Goal: Information Seeking & Learning: Find specific fact

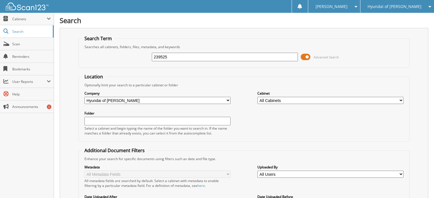
type input "239525"
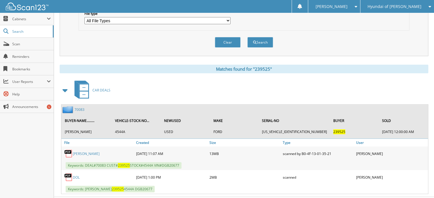
click at [72, 65] on div "Matches found for "239525"" at bounding box center [244, 69] width 369 height 9
click at [81, 107] on link "70083" at bounding box center [80, 109] width 10 height 5
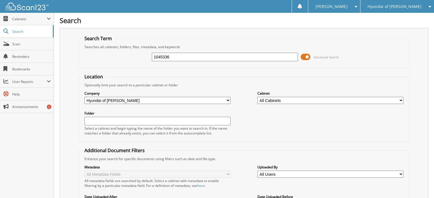
type input "1045336"
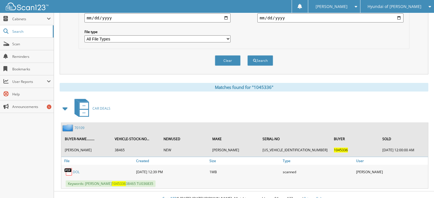
click at [72, 88] on div "Matches found for "1045336" CAR DEALS 70109 BUYER-NAME......... VEHICLE-STOCK-N…" at bounding box center [244, 136] width 369 height 106
click at [82, 126] on link "70109" at bounding box center [80, 128] width 10 height 5
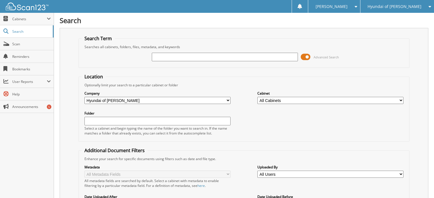
click at [72, 58] on div "Search Term Searches all cabinets, folders, files, metadata, and keywords Advan…" at bounding box center [244, 145] width 369 height 234
click at [146, 56] on div "Advanced Search" at bounding box center [244, 56] width 325 height 15
click at [158, 56] on input "text" at bounding box center [225, 57] width 146 height 9
type input "1070871"
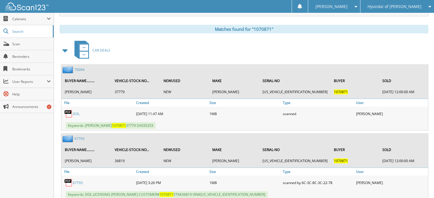
scroll to position [249, 0]
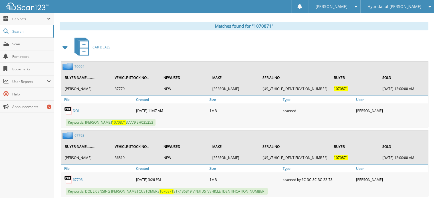
click at [80, 64] on link "70094" at bounding box center [80, 66] width 10 height 5
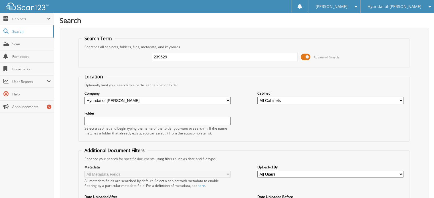
type input "239529"
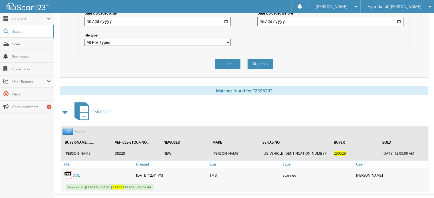
scroll to position [187, 0]
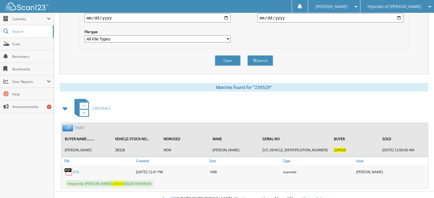
click at [80, 126] on link "70087" at bounding box center [80, 128] width 10 height 5
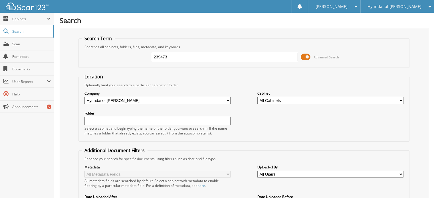
type input "239473"
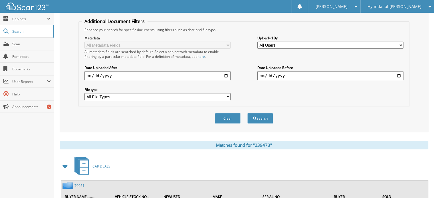
scroll to position [187, 0]
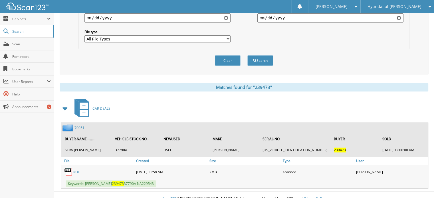
click at [81, 126] on link "70051" at bounding box center [80, 128] width 10 height 5
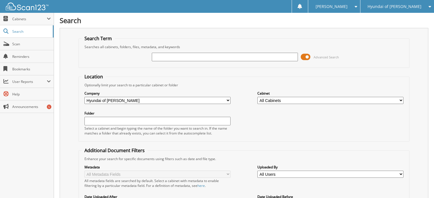
click at [67, 58] on div "Search Term Searches all cabinets, folders, files, metadata, and keywords Advan…" at bounding box center [244, 145] width 369 height 234
click at [172, 59] on input "text" at bounding box center [225, 57] width 146 height 9
type input "224666"
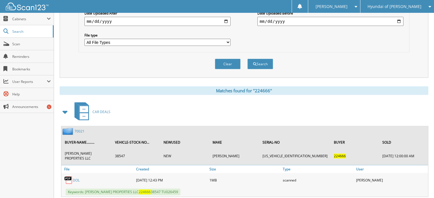
scroll to position [187, 0]
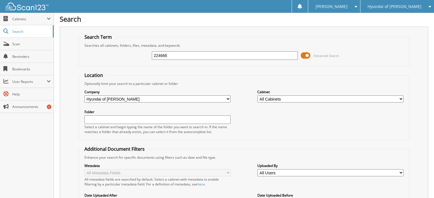
scroll to position [0, 0]
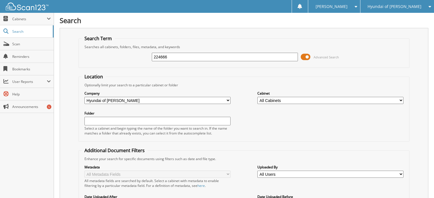
drag, startPoint x: 174, startPoint y: 58, endPoint x: 80, endPoint y: 51, distance: 94.7
click at [80, 51] on fieldset "Search Term Searches all cabinets, folders, files, metadata, and keywords 22466…" at bounding box center [245, 51] width 332 height 33
type input "239526"
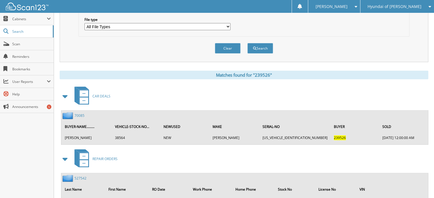
scroll to position [218, 0]
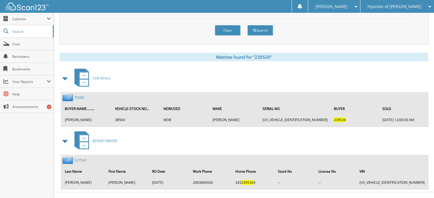
click at [81, 94] on div "70085" at bounding box center [72, 97] width 23 height 7
click at [80, 95] on link "70085" at bounding box center [80, 97] width 10 height 5
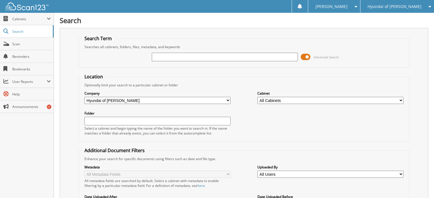
click at [80, 93] on fieldset "Location Optionally limit your search to a particular cabinet or folder Company…" at bounding box center [245, 108] width 332 height 68
click at [162, 58] on input "text" at bounding box center [225, 57] width 146 height 9
type input "200148"
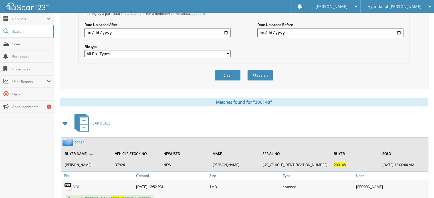
scroll to position [187, 0]
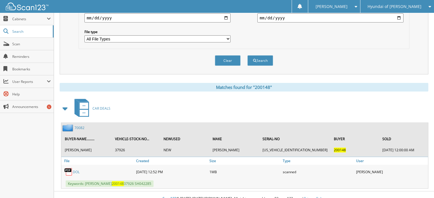
click at [77, 126] on link "70082" at bounding box center [80, 128] width 10 height 5
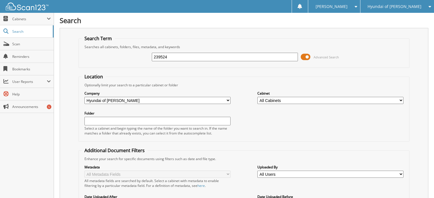
type input "239524"
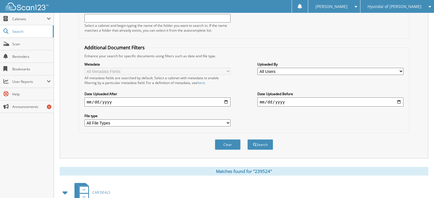
scroll to position [187, 0]
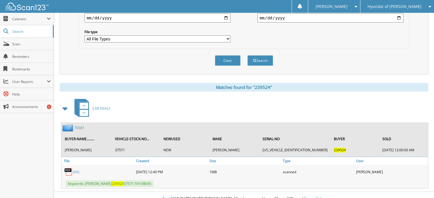
click at [77, 126] on link "70081" at bounding box center [80, 128] width 10 height 5
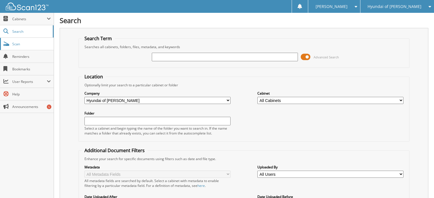
click at [47, 46] on span "Scan" at bounding box center [31, 44] width 39 height 5
type input "239523"
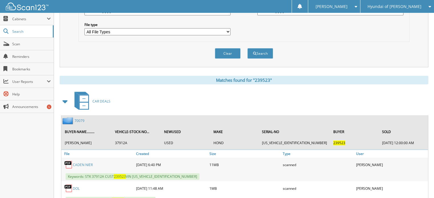
scroll to position [211, 0]
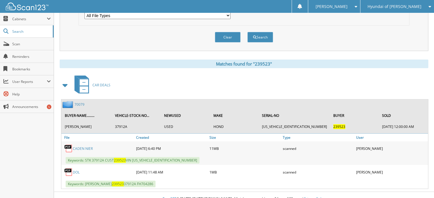
click at [80, 102] on link "70079" at bounding box center [80, 104] width 10 height 5
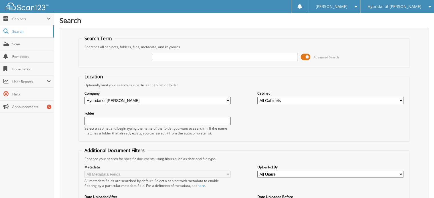
click at [73, 74] on div "Search Term Searches all cabinets, folders, files, metadata, and keywords Advan…" at bounding box center [244, 145] width 369 height 234
click at [168, 58] on input "text" at bounding box center [225, 57] width 146 height 9
type input "239496"
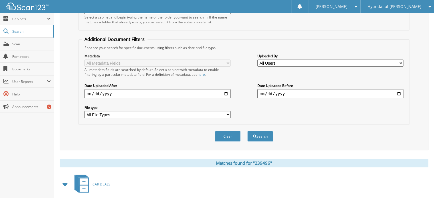
scroll to position [249, 0]
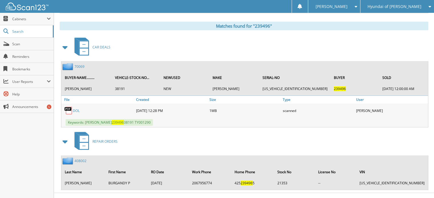
click at [80, 64] on link "70069" at bounding box center [80, 66] width 10 height 5
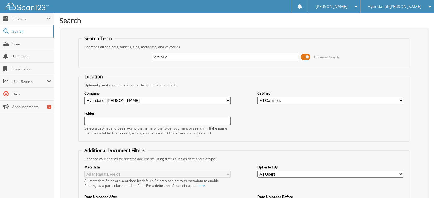
type input "239512"
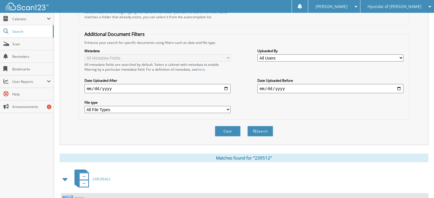
scroll to position [187, 0]
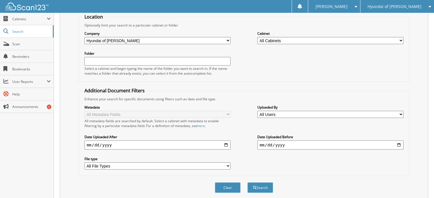
scroll to position [41, 0]
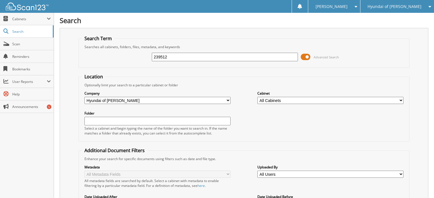
click at [67, 103] on div "Search Term Searches all cabinets, folders, files, metadata, and keywords 23951…" at bounding box center [244, 145] width 369 height 234
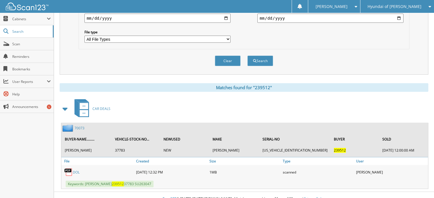
scroll to position [187, 0]
click at [67, 77] on div "Search Term Searches all cabinets, folders, files, metadata, and keywords 23951…" at bounding box center [244, 15] width 369 height 348
click at [78, 133] on th "BUYER-NAME........." at bounding box center [87, 139] width 50 height 12
click at [83, 126] on link "70073" at bounding box center [80, 128] width 10 height 5
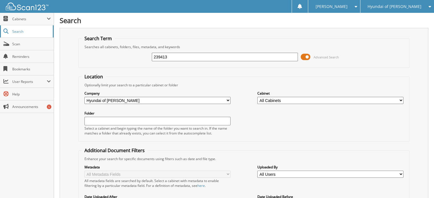
type input "239413"
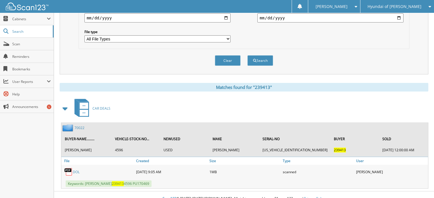
click at [79, 126] on link "70022" at bounding box center [80, 128] width 10 height 5
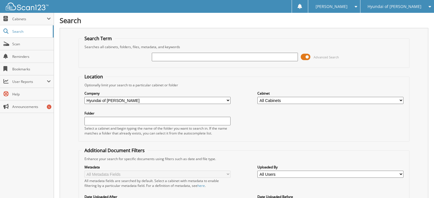
click at [80, 62] on fieldset "Search Term Searches all cabinets, folders, files, metadata, and keywords Advan…" at bounding box center [245, 51] width 332 height 33
click at [168, 55] on input "text" at bounding box center [225, 57] width 146 height 9
type input "239497"
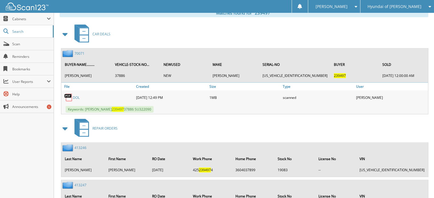
scroll to position [285, 0]
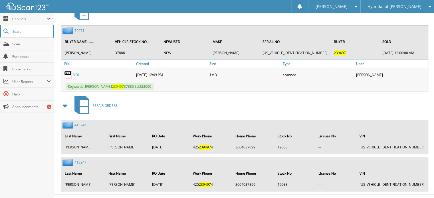
click at [33, 31] on span "Search" at bounding box center [31, 31] width 38 height 5
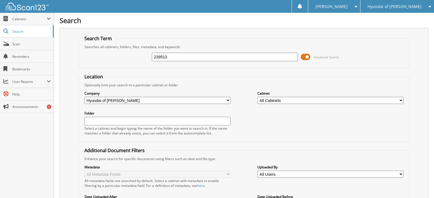
type input "239513"
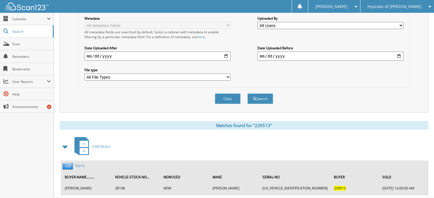
scroll to position [156, 0]
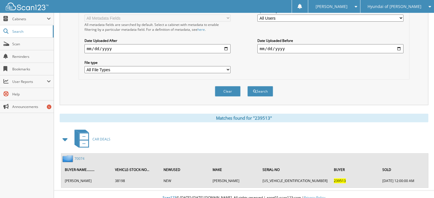
click at [81, 156] on link "70074" at bounding box center [80, 158] width 10 height 5
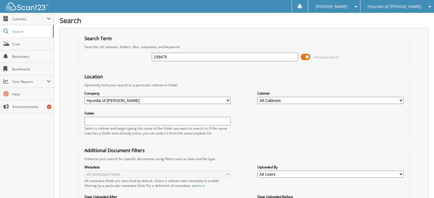
type input "239475"
drag, startPoint x: 73, startPoint y: 114, endPoint x: 131, endPoint y: 93, distance: 61.2
click at [73, 114] on div "Search Term Searches all cabinets, folders, files, metadata, and keywords 23947…" at bounding box center [244, 145] width 369 height 234
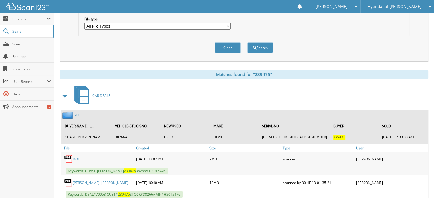
scroll to position [201, 0]
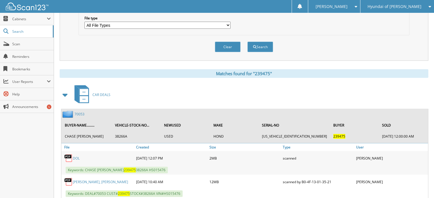
click at [82, 111] on div "70053" at bounding box center [72, 114] width 23 height 7
click at [80, 112] on link "70053" at bounding box center [80, 114] width 10 height 5
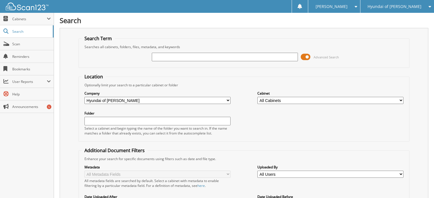
click at [72, 69] on div "Search Term Searches all cabinets, folders, files, metadata, and keywords Advan…" at bounding box center [244, 145] width 369 height 234
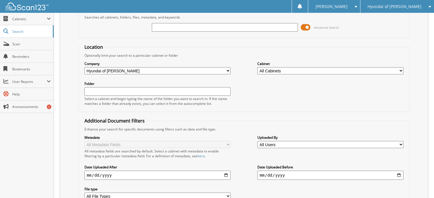
scroll to position [24, 0]
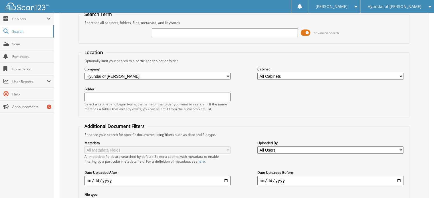
click at [192, 32] on input "text" at bounding box center [225, 33] width 146 height 9
type input "239493"
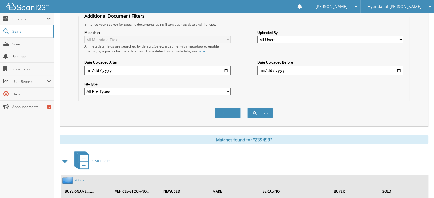
scroll to position [187, 0]
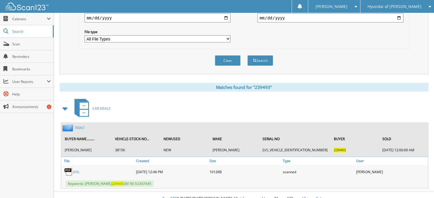
click at [80, 126] on link "70067" at bounding box center [80, 128] width 10 height 5
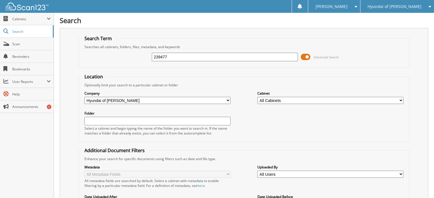
type input "239477"
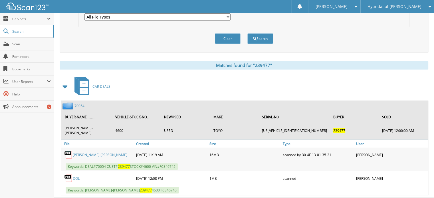
scroll to position [215, 0]
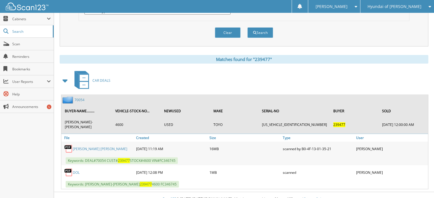
click at [80, 98] on link "70054" at bounding box center [80, 100] width 10 height 5
